Goal: Register for event/course

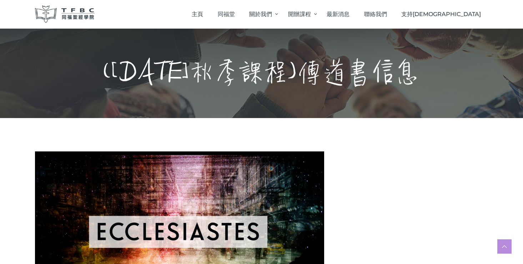
scroll to position [548, 0]
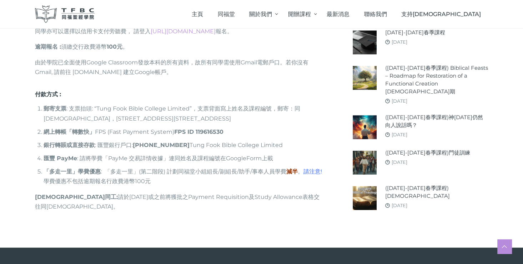
click at [315, 168] on span "請注意!" at bounding box center [313, 171] width 19 height 7
click at [96, 153] on li "匯豐 PayMe : 請將學費「PayMe 交易詳情收據」連同姓名及課程編號在GoogleForm上載" at bounding box center [184, 158] width 281 height 10
click at [172, 153] on ol "郵寄支票 : 支票抬頭: “Tung Fook Bible College Limited”，支票背面寫上姓名及課程編號，郵寄：同福聖經學院，[STREET_…" at bounding box center [179, 145] width 289 height 82
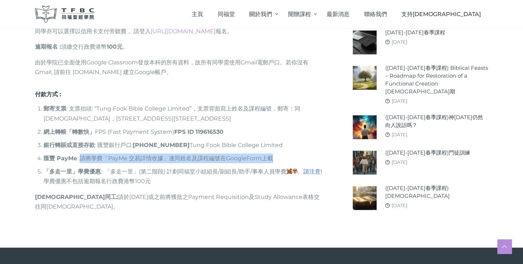
drag, startPoint x: 81, startPoint y: 146, endPoint x: 288, endPoint y: 153, distance: 207.3
click at [288, 153] on li "匯豐 PayMe : 請將學費「PayMe 交易詳情收據」連同姓名及課程編號在GoogleForm上載" at bounding box center [184, 158] width 281 height 10
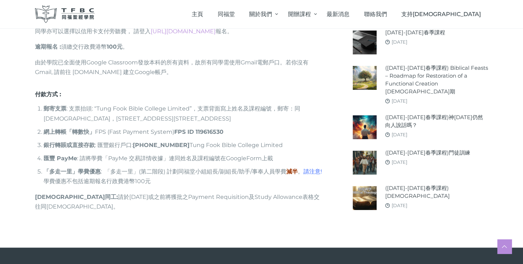
click at [160, 167] on li "「多走一里」學費優惠 : 「多走一里」(第二階段) 計劃同福堂小組組長/副組長/助手/事奉人員學費 減半 。 請注意! 學費優惠不包括逾期報名行政費港幣100元" at bounding box center [184, 176] width 281 height 19
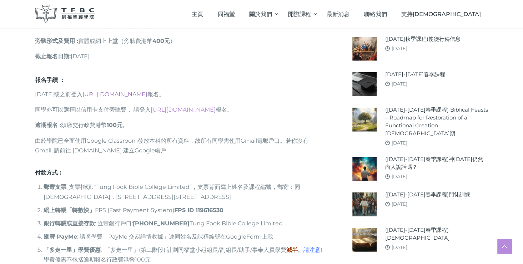
scroll to position [510, 0]
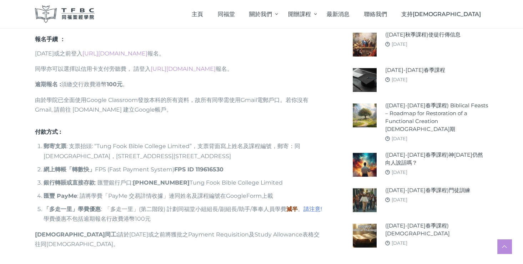
click at [146, 178] on li "銀行轉賬或直接 存款 : 匯豐銀行戶口: [PHONE_NUMBER] Tung Fook Bible College Limited" at bounding box center [184, 183] width 281 height 10
click at [186, 191] on li "匯豐 PayMe : 請將學費「PayMe 交易詳情收據」連同姓名及課程編號在GoogleForm上載" at bounding box center [184, 196] width 281 height 10
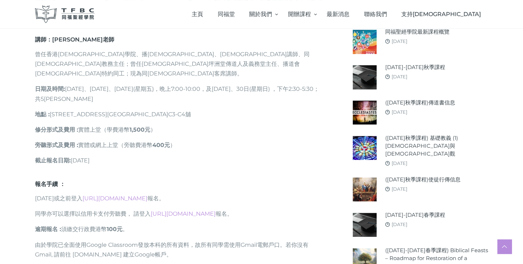
scroll to position [359, 0]
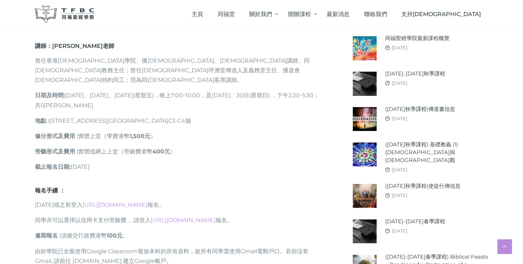
click at [94, 90] on p "日期及時間 : [DATE]、[DATE]、[DATE](星期五)，晩上7:00-10:00，及[DATE]、30日(星期日) ，下午2:30-5:30；共5…" at bounding box center [179, 99] width 289 height 19
click at [131, 90] on p "日期及時間 : [DATE]、[DATE]、[DATE](星期五)，晩上7:00-10:00，及[DATE]、30日(星期日) ，下午2:30-5:30；共5…" at bounding box center [179, 99] width 289 height 19
click at [166, 90] on p "日期及時間 : [DATE]、[DATE]、[DATE](星期五)，晩上7:00-10:00，及[DATE]、30日(星期日) ，下午2:30-5:30；共5…" at bounding box center [179, 99] width 289 height 19
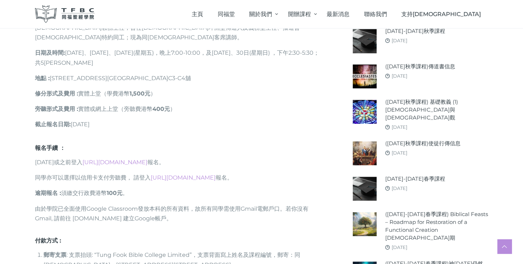
scroll to position [415, 0]
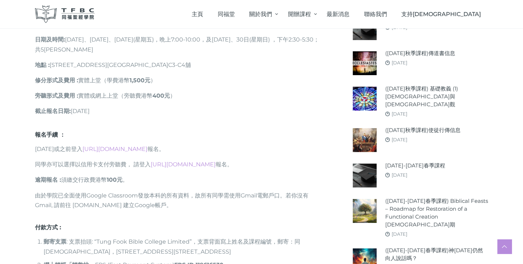
click at [110, 159] on p "同學亦可以選擇以信用卡支付旁聽費， 請登入 [URL][DOMAIN_NAME] 報名。" at bounding box center [179, 164] width 289 height 10
click at [178, 161] on link "[URL][DOMAIN_NAME]" at bounding box center [183, 164] width 65 height 7
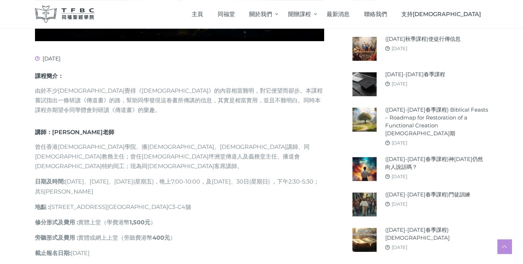
scroll to position [339, 0]
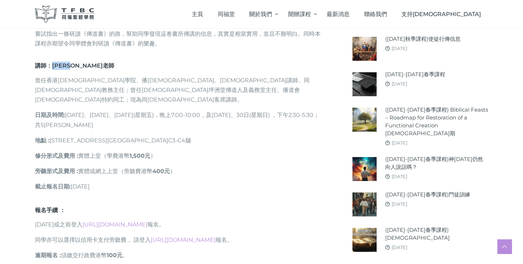
drag, startPoint x: 54, startPoint y: 65, endPoint x: 80, endPoint y: 65, distance: 25.4
click at [80, 65] on h6 "講師： [PERSON_NAME]" at bounding box center [179, 65] width 289 height 8
copy h6 "[PERSON_NAME]老師"
click at [83, 152] on div "課程簡介： 由於不少信徒覺得《傳道書》的內容相當難明，對它便望而卻步。本課程嘗試指出一條研讀《傳道書》的路，幫助同學發現這卷書所傳講的信息，其實是相當實用，並…" at bounding box center [179, 105] width 289 height 201
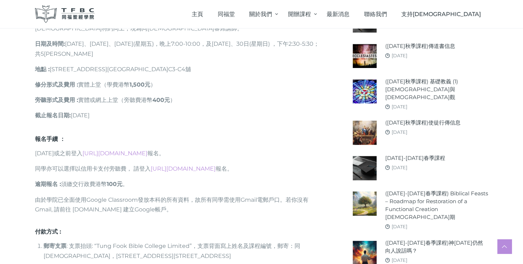
scroll to position [415, 0]
